Goal: Information Seeking & Learning: Learn about a topic

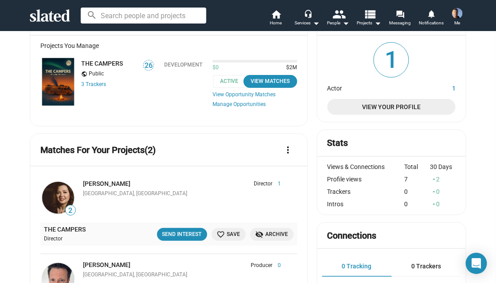
scroll to position [40, 0]
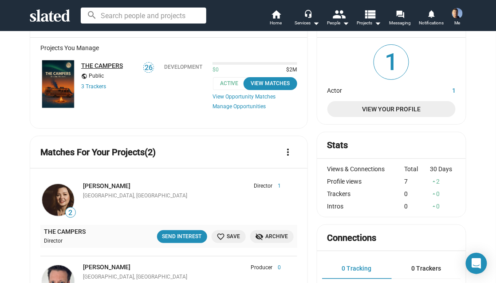
click at [93, 63] on link "THE CAMPERS" at bounding box center [102, 65] width 42 height 7
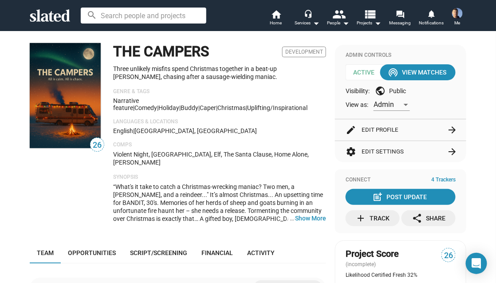
click at [214, 67] on p "Three unlikely misfits spend Christmas together in a beat-up [PERSON_NAME], cha…" at bounding box center [219, 73] width 213 height 16
click at [205, 71] on p "Three unlikely misfits spend Christmas together in a beat-up [PERSON_NAME], cha…" at bounding box center [219, 73] width 213 height 16
click at [309, 130] on div "English | Regina, Canada" at bounding box center [219, 130] width 213 height 7
click at [71, 81] on img at bounding box center [65, 95] width 71 height 105
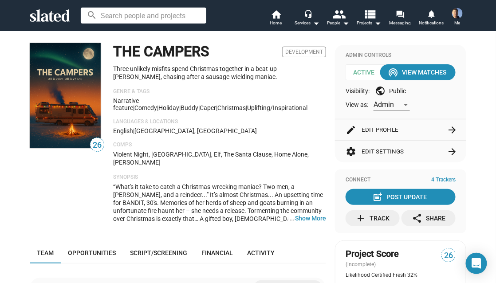
drag, startPoint x: 334, startPoint y: 236, endPoint x: 335, endPoint y: 230, distance: 5.8
click at [335, 233] on project-interaction "Connect 4 Trackers post_add Post Update add Track share Share" at bounding box center [400, 205] width 131 height 71
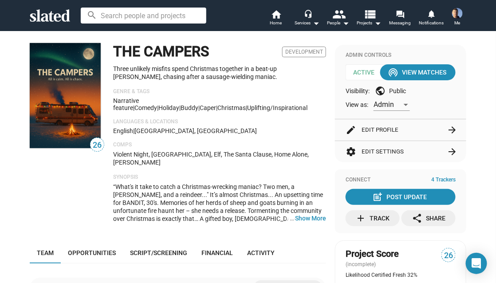
click at [335, 45] on div "Admin Controls Active wifi_tethering View Matches Visibility: public Public Vie…" at bounding box center [400, 82] width 131 height 74
click at [101, 161] on div "26 THE CAMPERS Development Three unlikely misfits spend Christmas together in a…" at bounding box center [178, 136] width 296 height 187
click at [277, 13] on mat-icon "home" at bounding box center [276, 14] width 11 height 11
